Goal: Information Seeking & Learning: Learn about a topic

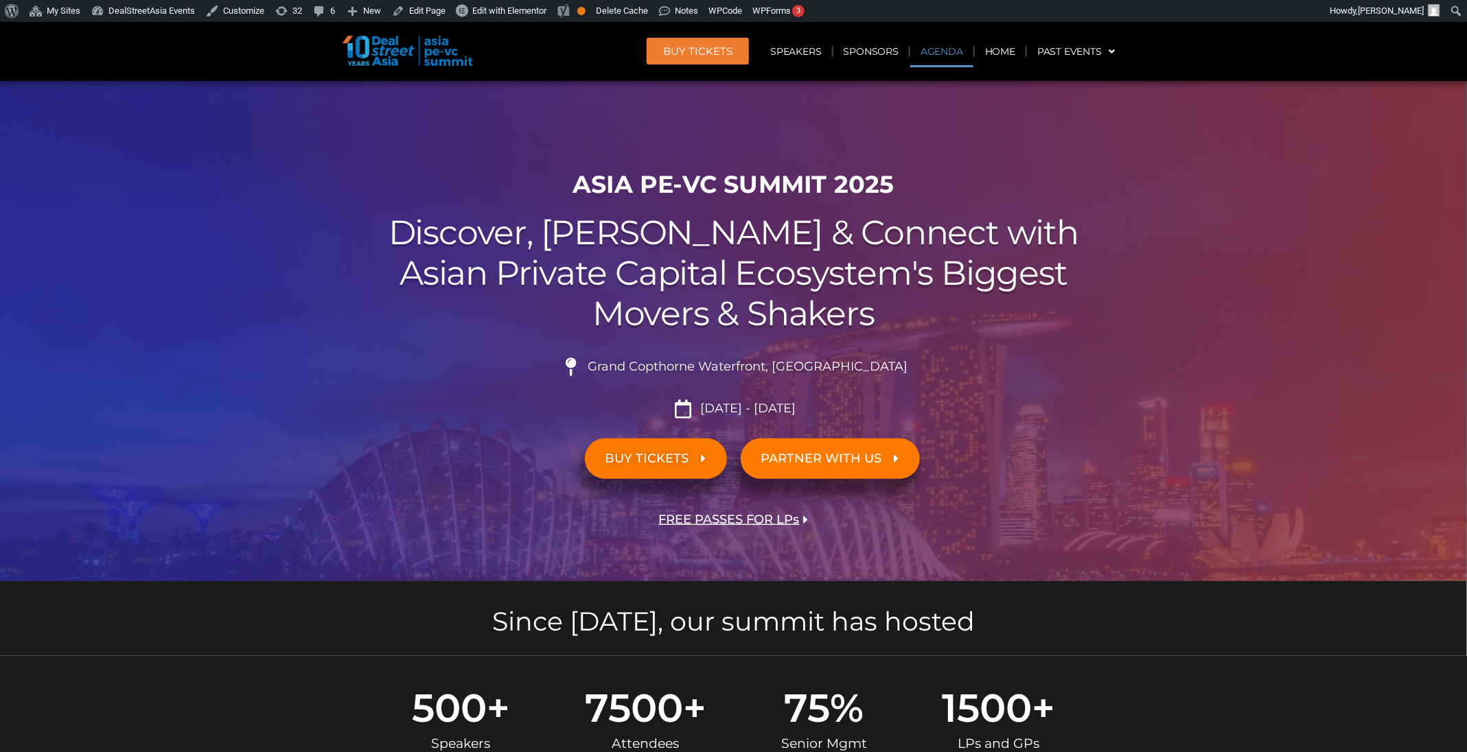
click at [933, 47] on link "Agenda" at bounding box center [941, 52] width 63 height 32
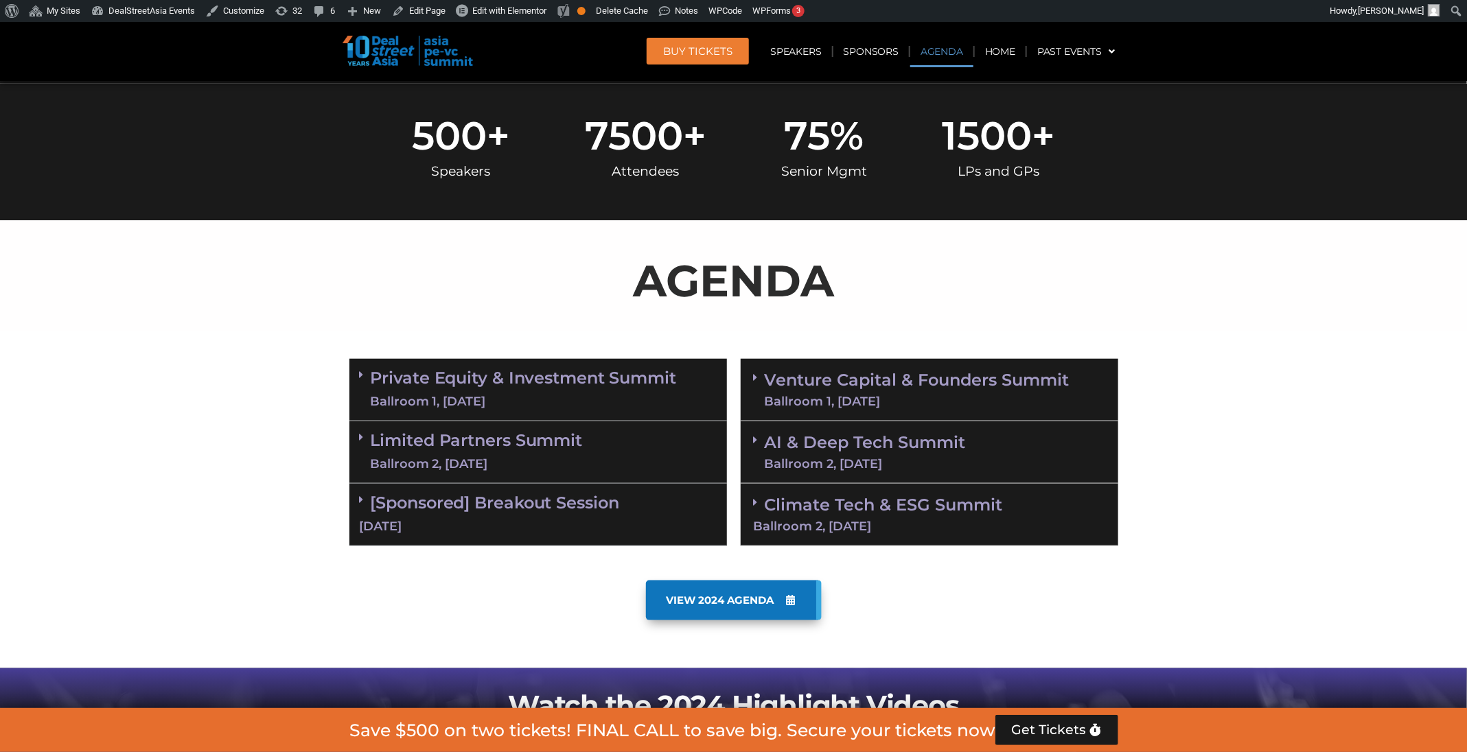
scroll to position [718, 0]
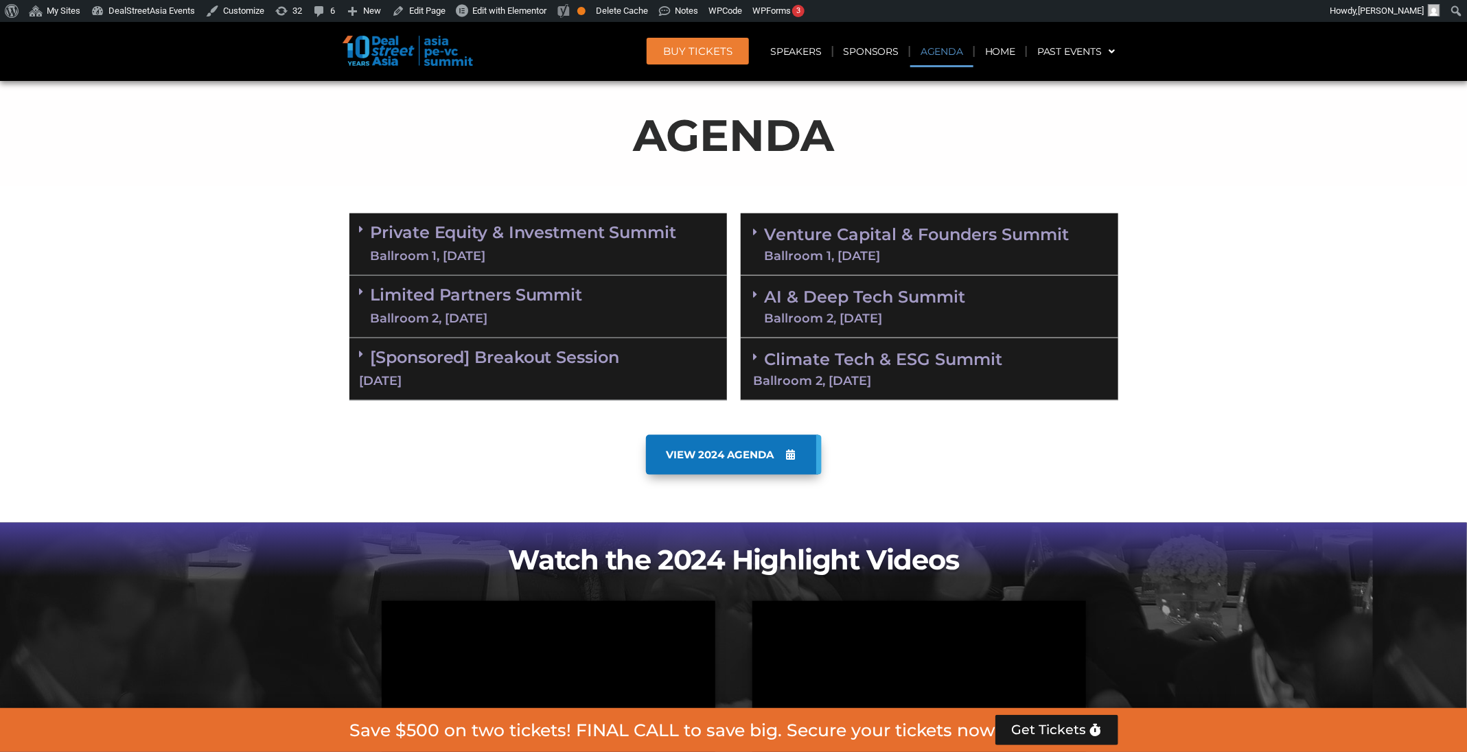
click at [887, 239] on link "Venture Capital & Founders​ Summit Ballroom 1, [DATE]" at bounding box center [916, 244] width 305 height 36
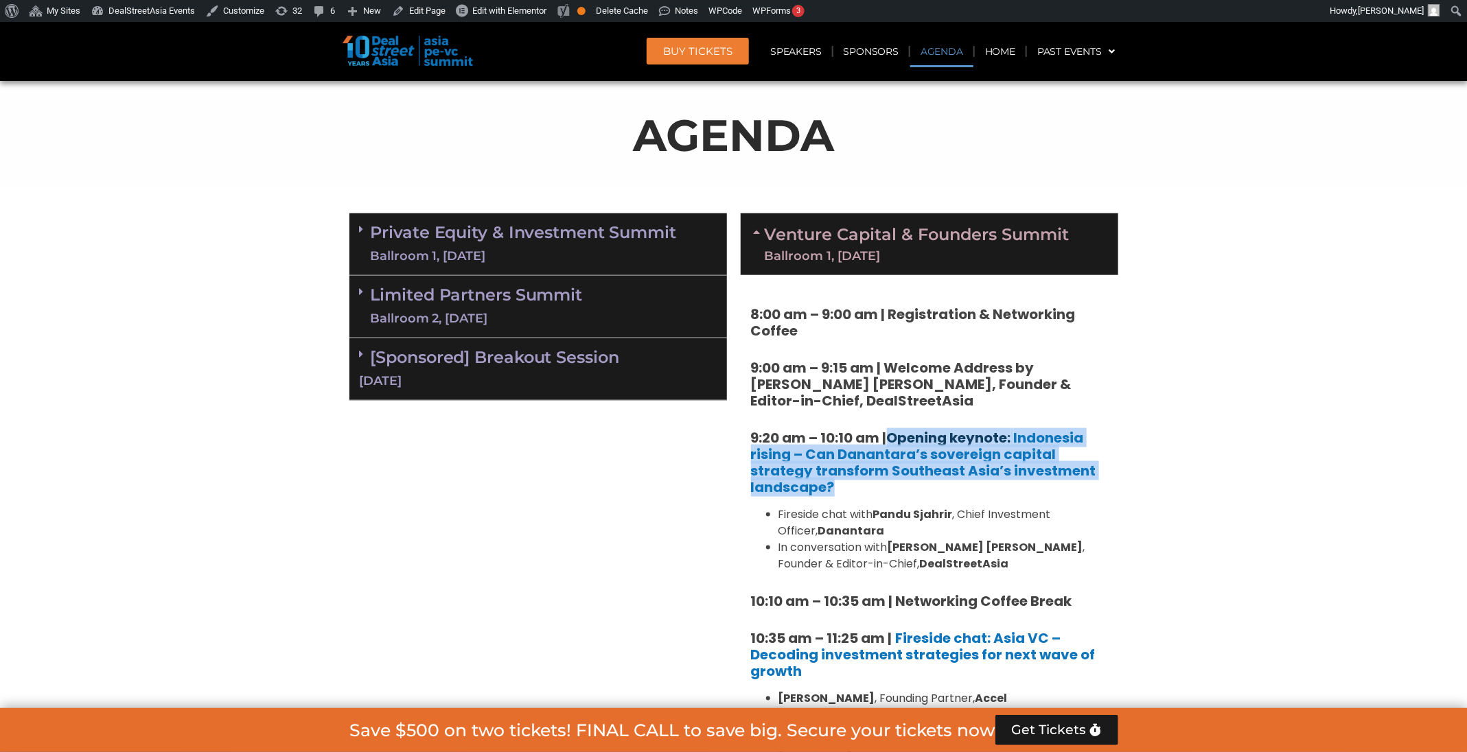
drag, startPoint x: 868, startPoint y: 490, endPoint x: 890, endPoint y: 441, distance: 54.1
click at [890, 441] on h5 "9:20 am – 10:10 am | Opening keynote: Indonesia rising – Can Danantara’s sovere…" at bounding box center [929, 463] width 357 height 66
copy strong "Opening keynote: Indonesia rising – Can [PERSON_NAME]’s sovereign capital strat…"
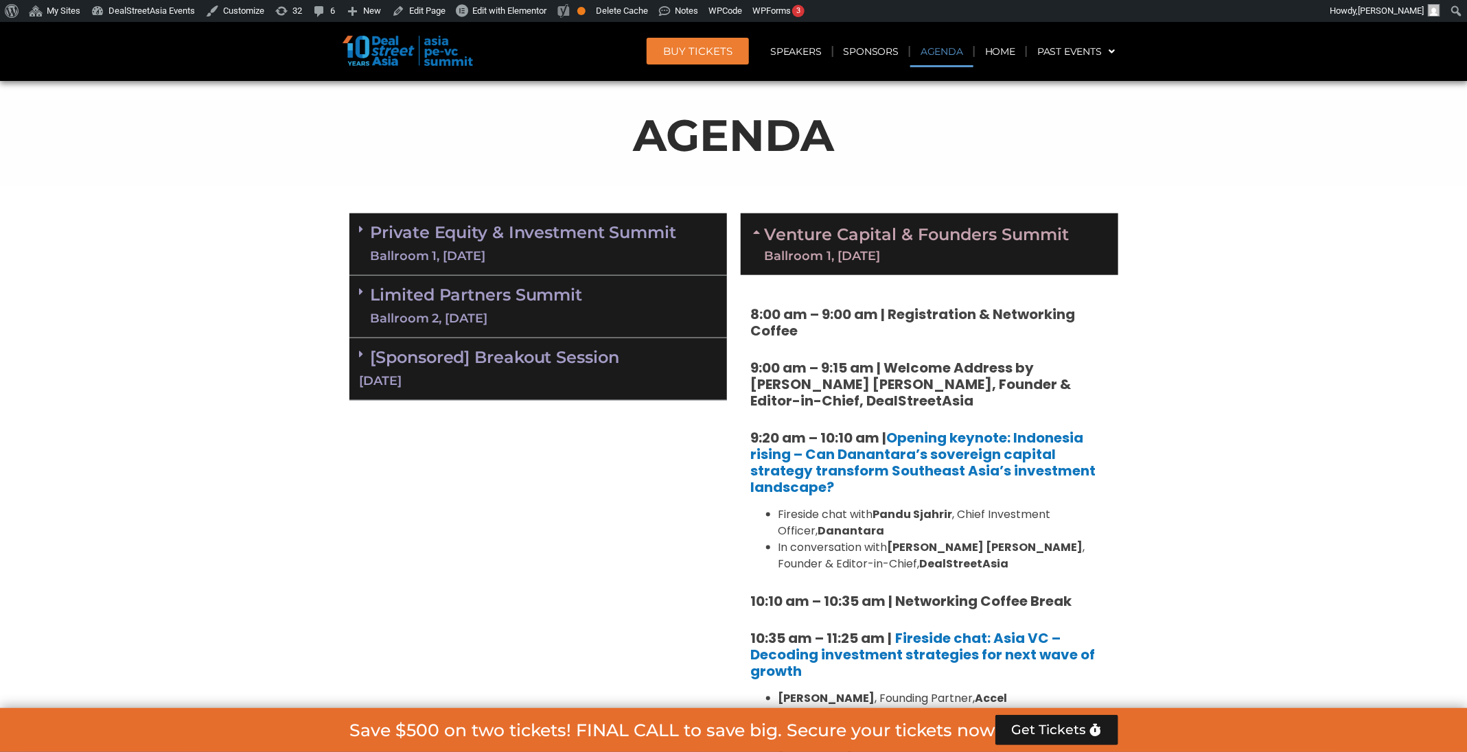
click at [908, 511] on strong "Pandu Sjahrir" at bounding box center [913, 514] width 80 height 16
drag, startPoint x: 915, startPoint y: 558, endPoint x: 894, endPoint y: 548, distance: 24.0
click at [894, 548] on li "In conversation with [PERSON_NAME] [PERSON_NAME] , Founder & Editor-in-Chief, D…" at bounding box center [942, 555] width 329 height 33
copy li "[PERSON_NAME] [PERSON_NAME] , Founder & Editor-in-Chief, DealStreetAsia"
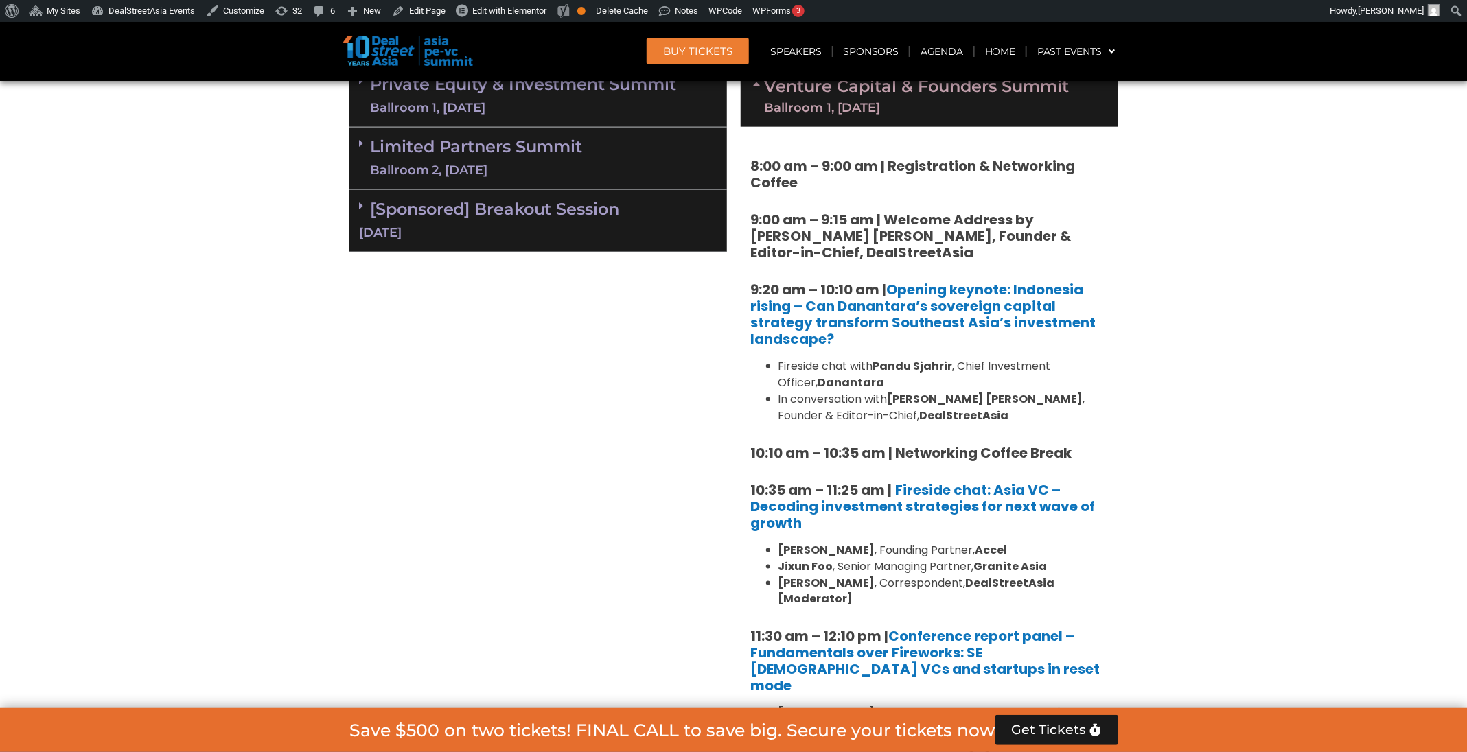
scroll to position [1027, 0]
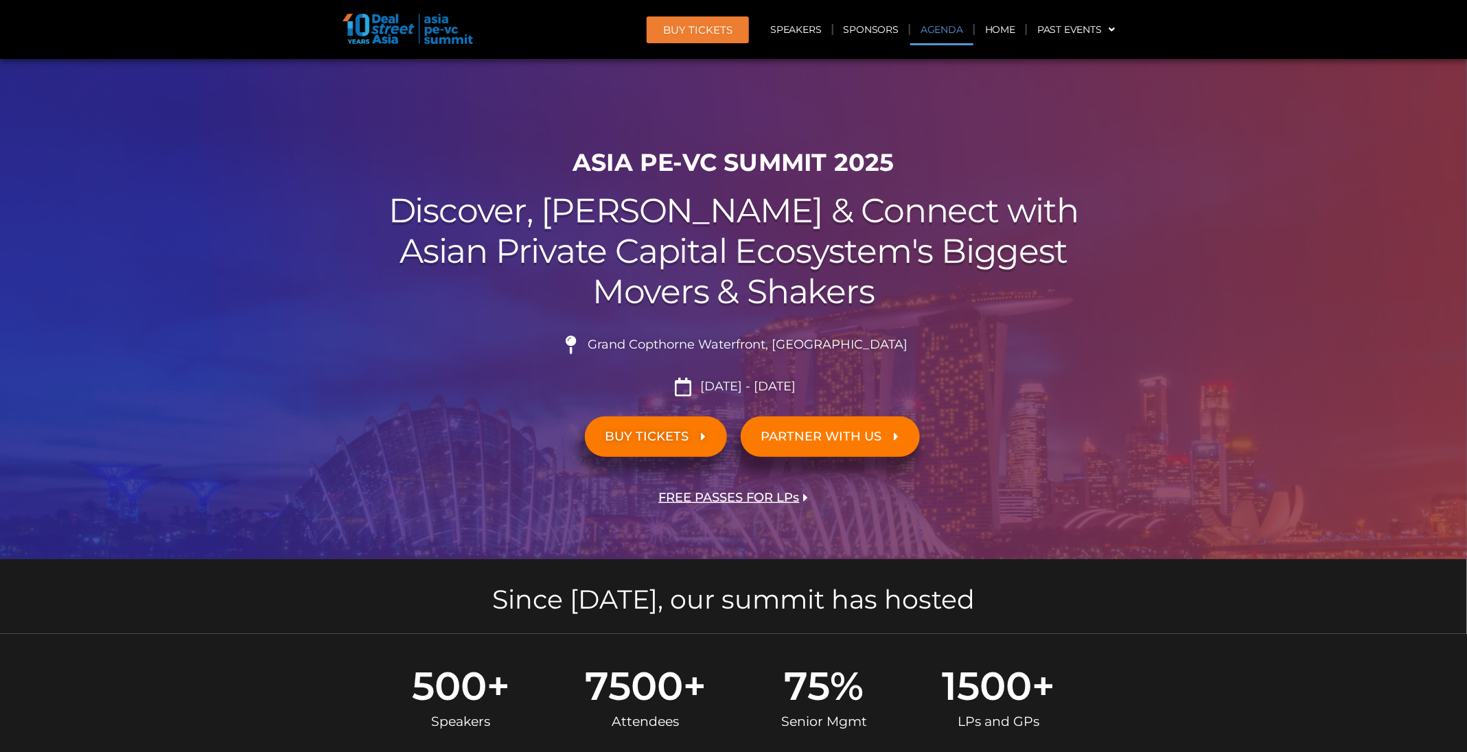
click at [959, 29] on link "Agenda" at bounding box center [941, 30] width 63 height 32
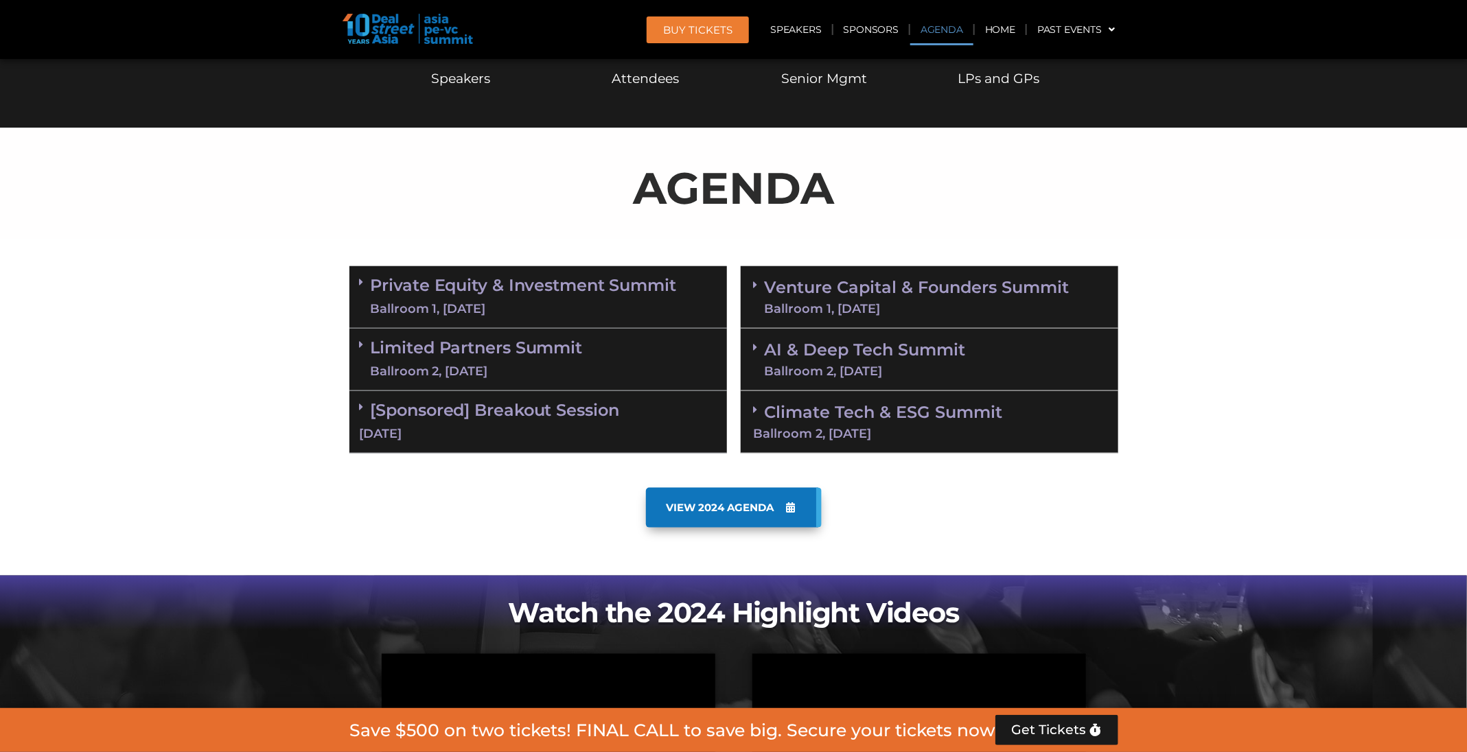
scroll to position [718, 0]
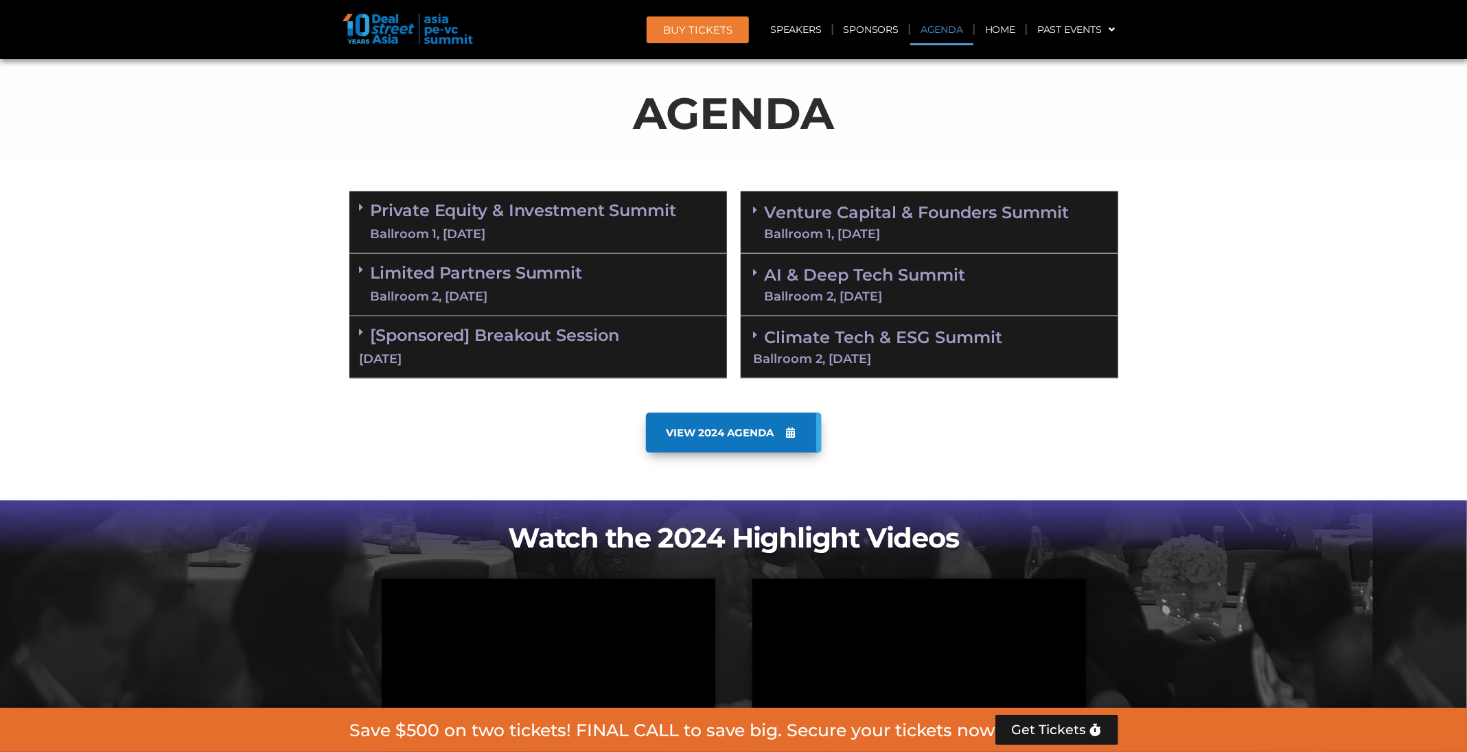
click at [903, 222] on link "Venture Capital & Founders​ Summit Ballroom 1, [DATE]" at bounding box center [916, 223] width 305 height 36
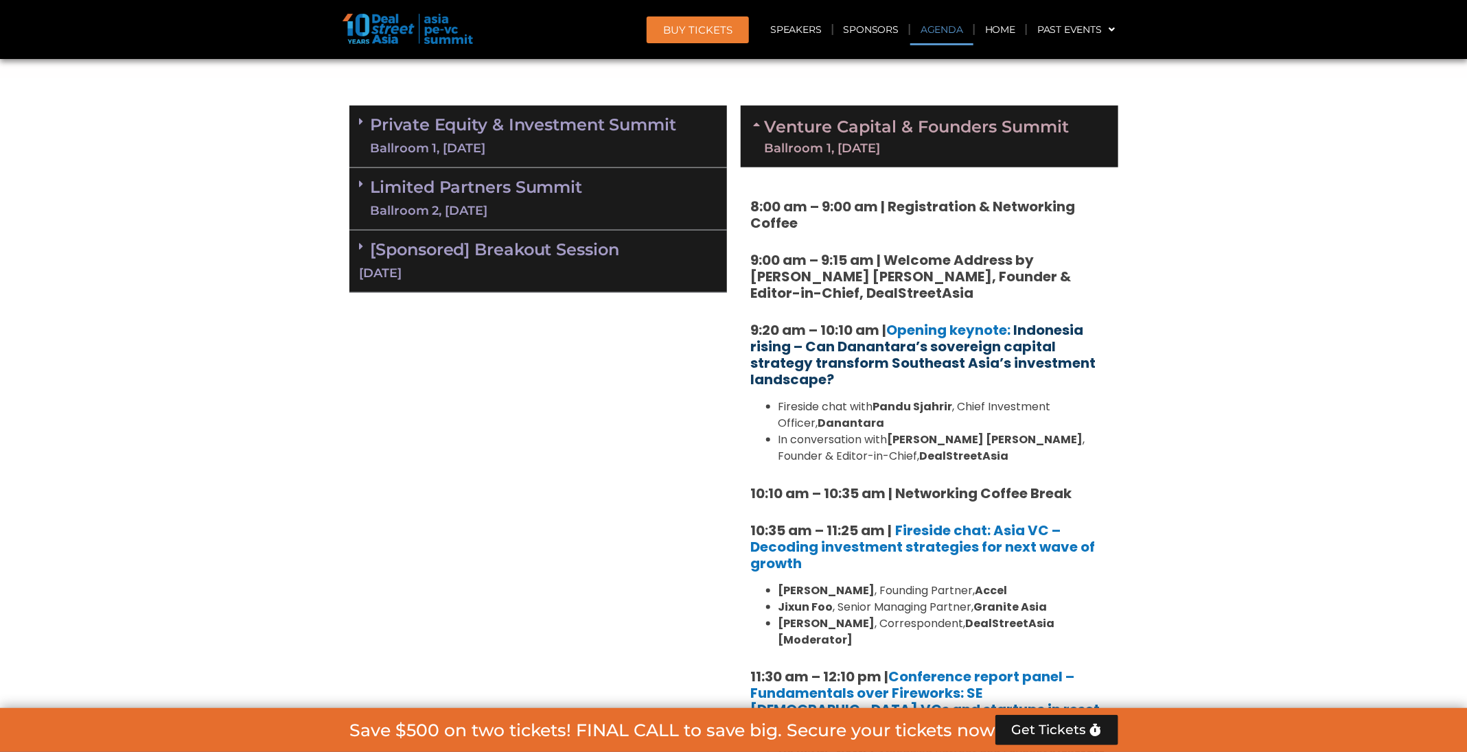
scroll to position [924, 0]
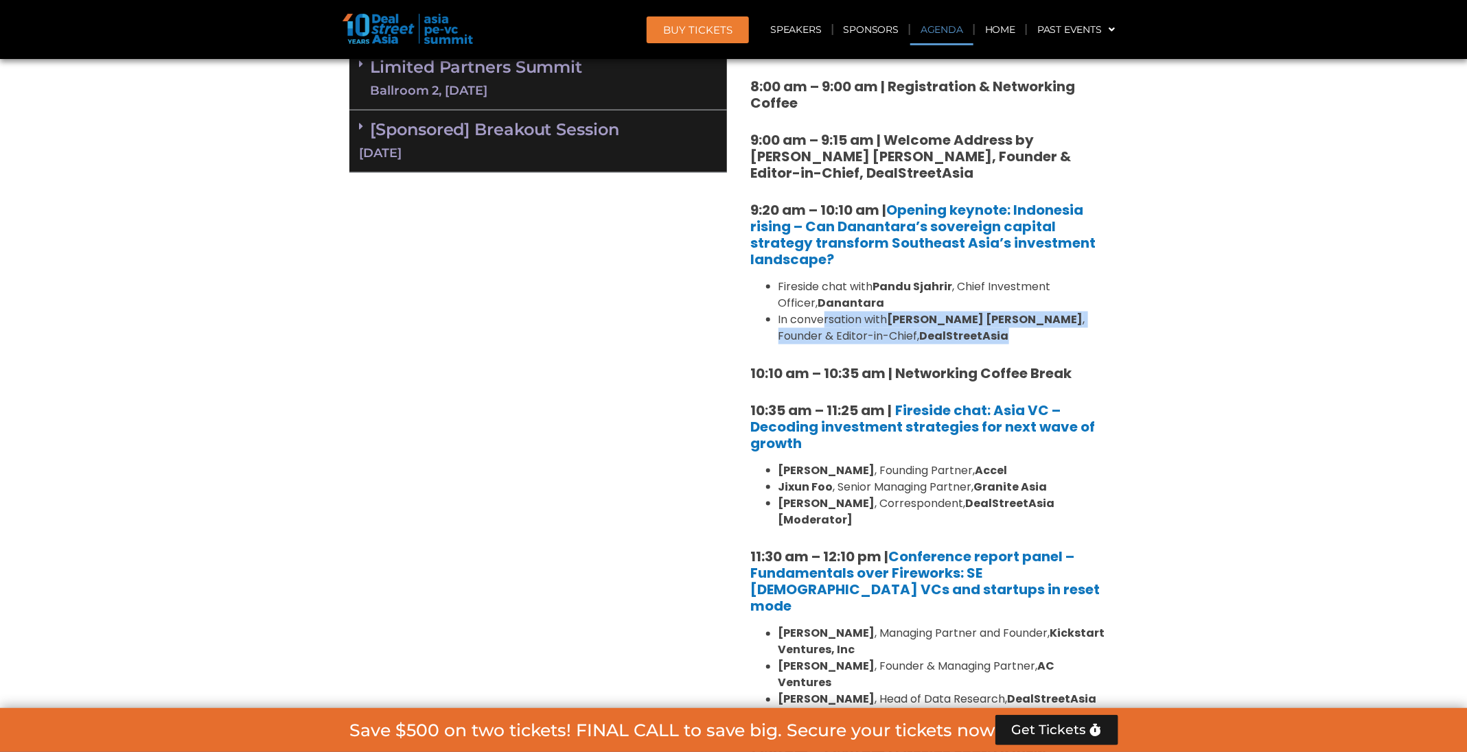
drag, startPoint x: 976, startPoint y: 333, endPoint x: 821, endPoint y: 315, distance: 155.4
click at [821, 315] on li "In conversation with [PERSON_NAME] [PERSON_NAME] , Founder & Editor-in-Chief, D…" at bounding box center [942, 328] width 329 height 33
click at [850, 304] on li "Fireside chat with Pandu Sjahrir , Chief Investment Officer, Danantara" at bounding box center [942, 295] width 329 height 33
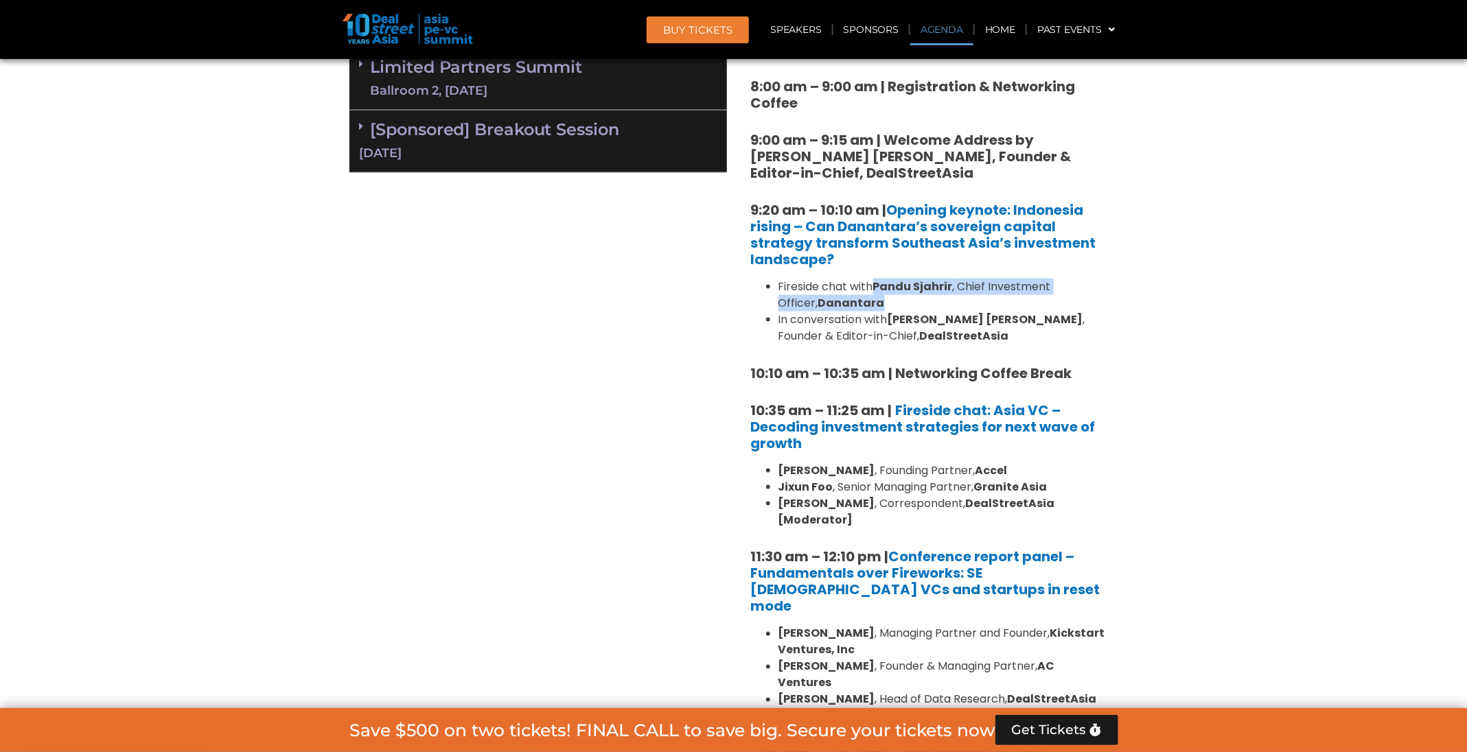
drag, startPoint x: 860, startPoint y: 301, endPoint x: 876, endPoint y: 284, distance: 23.8
click at [876, 284] on li "Fireside chat with Pandu Sjahrir , Chief Investment Officer, Danantara" at bounding box center [942, 295] width 329 height 33
copy li "Pandu Sjahrir , Chief Investment Officer, Danantara"
